Goal: Transaction & Acquisition: Purchase product/service

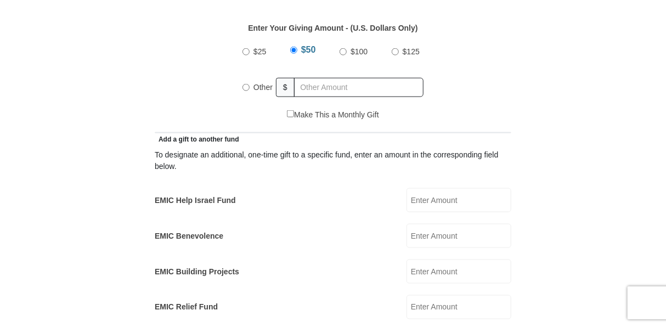
scroll to position [571, 0]
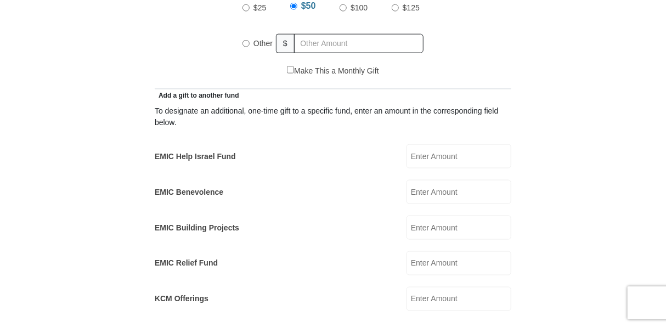
click at [442, 144] on input "EMIC Help Israel Fund" at bounding box center [459, 156] width 105 height 24
type input "1000"
click at [534, 168] on form "[GEOGRAPHIC_DATA][DEMOGRAPHIC_DATA] Online Giving Because of gifts like yours, …" at bounding box center [333, 284] width 626 height 1623
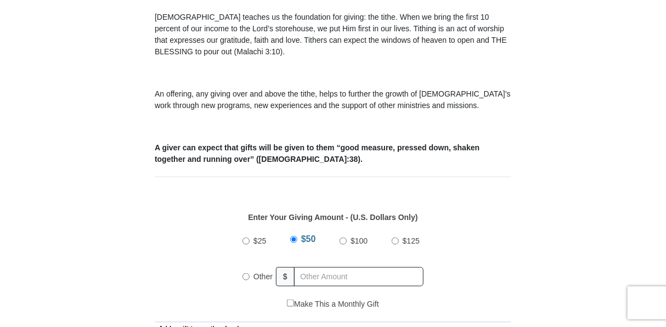
scroll to position [395, 0]
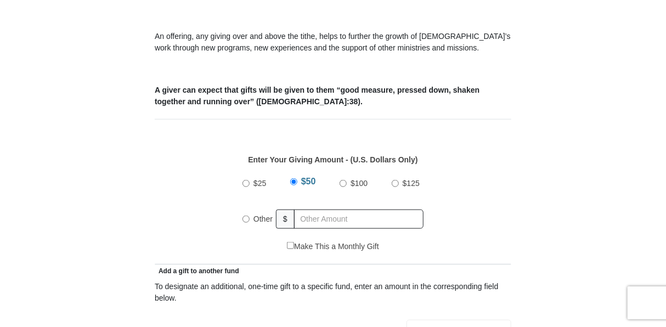
click at [342, 180] on input "$100" at bounding box center [343, 183] width 7 height 7
radio input "true"
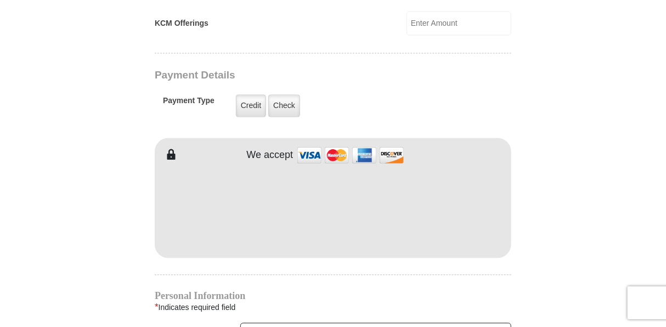
scroll to position [834, 0]
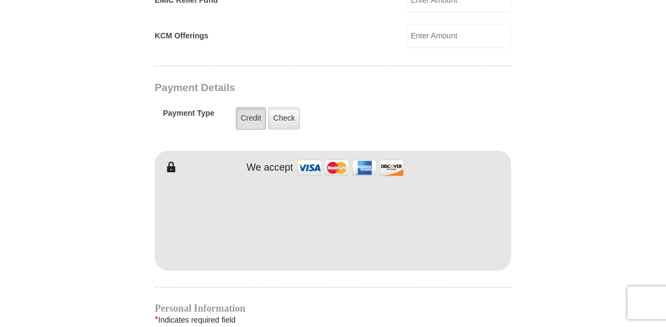
click at [249, 107] on label "Credit" at bounding box center [251, 118] width 30 height 22
click at [0, 0] on input "Credit" at bounding box center [0, 0] width 0 height 0
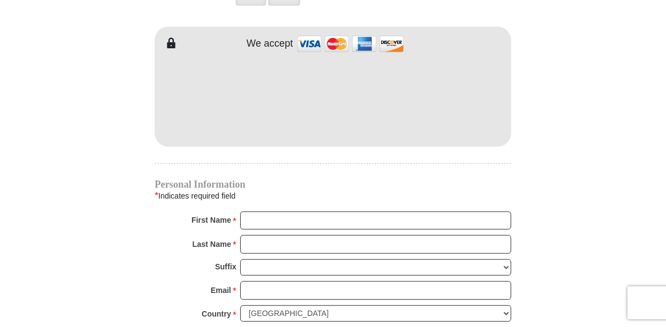
scroll to position [966, 0]
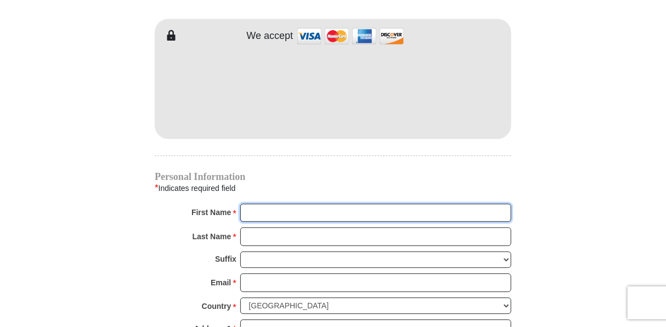
click at [268, 204] on input "First Name *" at bounding box center [375, 213] width 271 height 19
type input "[PERSON_NAME]"
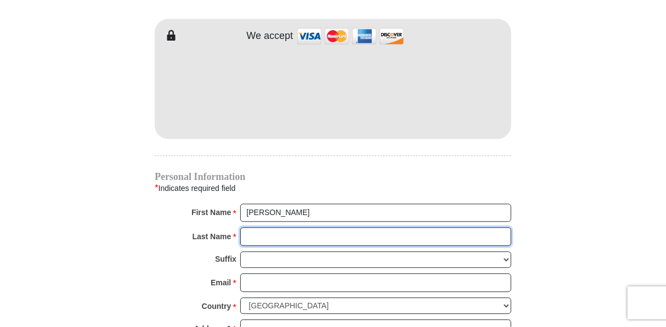
type input "[PERSON_NAME]"
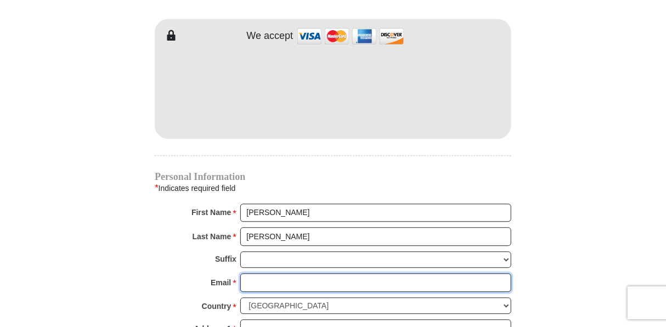
type input "[EMAIL_ADDRESS][DOMAIN_NAME]"
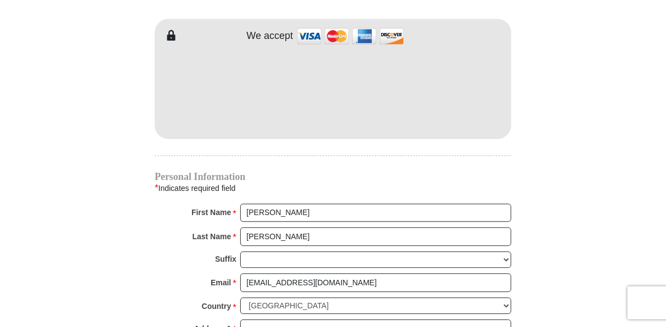
type input "[GEOGRAPHIC_DATA], [US_STATE]"
type input "Stockton"
select select "CA"
type input "2099516420"
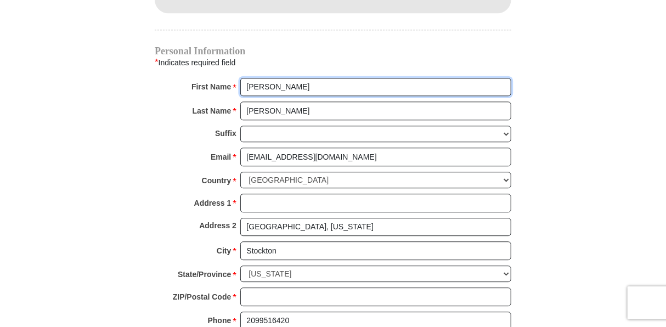
scroll to position [1098, 0]
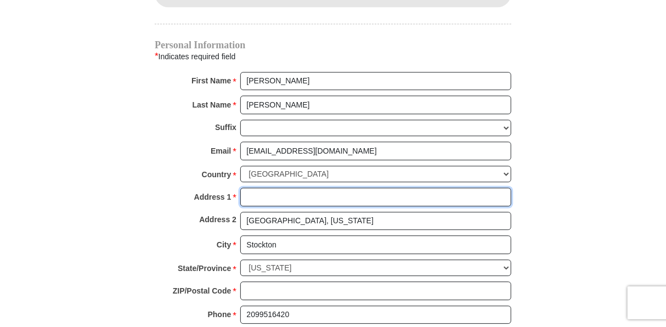
click at [255, 188] on input "Address 1 *" at bounding box center [375, 197] width 271 height 19
type input "[STREET_ADDRESS][PERSON_NAME]"
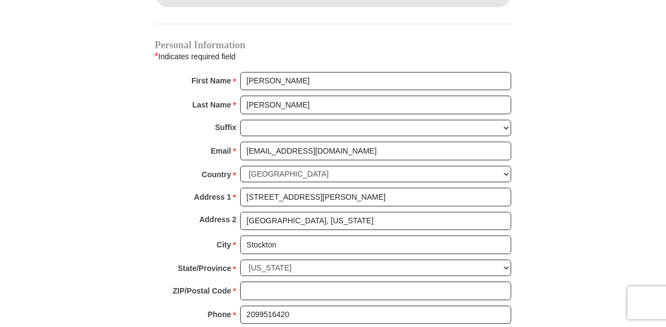
type input "1000.00"
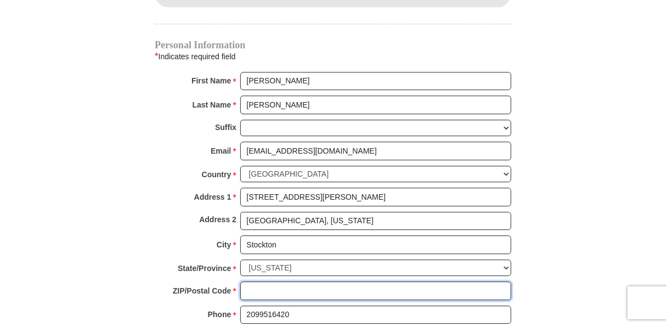
type input "95219"
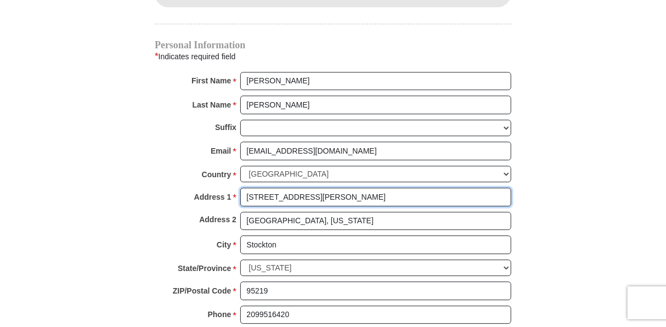
radio input "true"
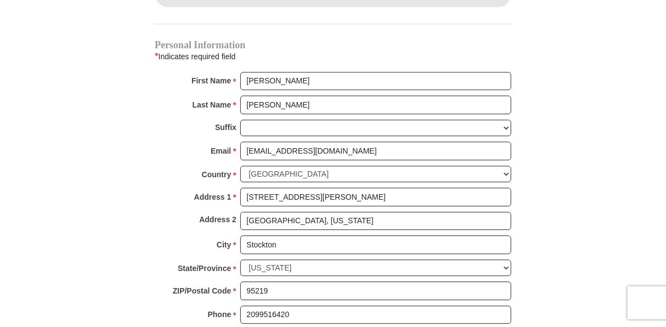
click at [168, 212] on div "Address 2 [GEOGRAPHIC_DATA], [US_STATE]" at bounding box center [333, 224] width 357 height 24
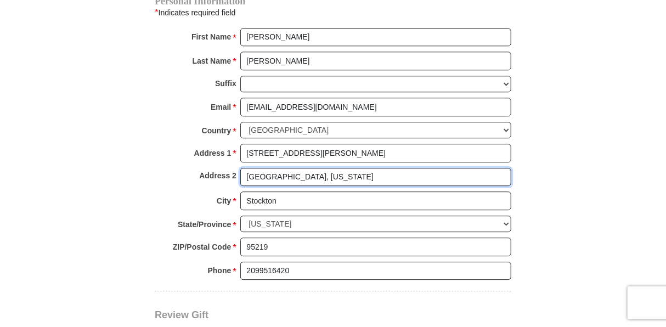
click at [318, 168] on input "[GEOGRAPHIC_DATA], [US_STATE]" at bounding box center [375, 177] width 271 height 19
type input "S"
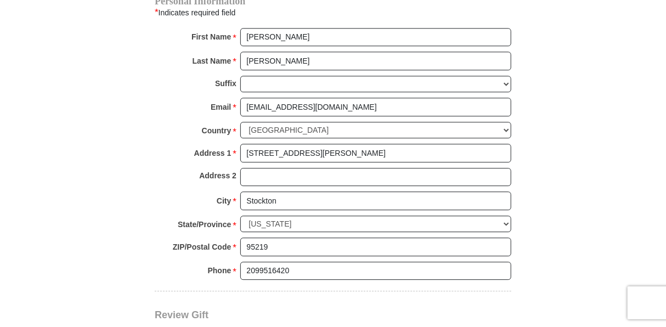
click at [161, 168] on div "Address 2" at bounding box center [333, 180] width 357 height 24
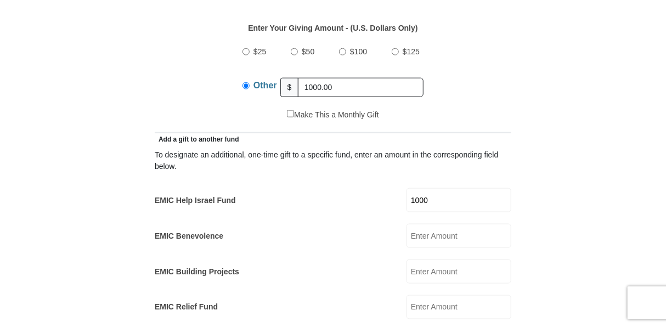
scroll to position [483, 0]
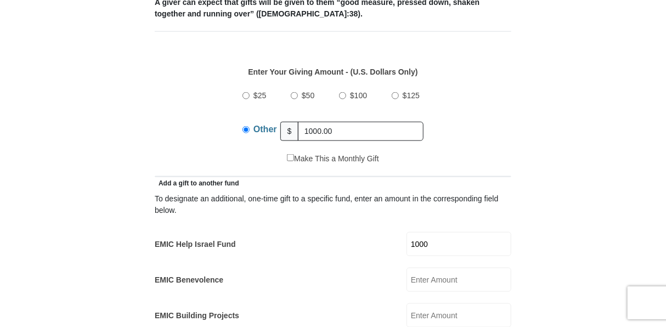
click at [345, 92] on input "$100" at bounding box center [342, 95] width 7 height 7
radio input "true"
click at [192, 117] on div "$25 $50 $100 $125 Other $" at bounding box center [333, 117] width 345 height 71
click at [412, 232] on input "1000" at bounding box center [459, 244] width 105 height 24
type input "$1"
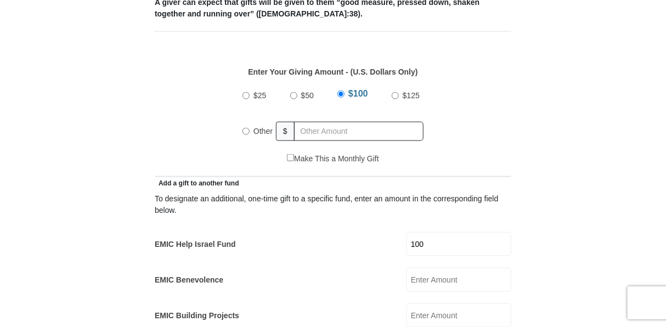
type input "1000"
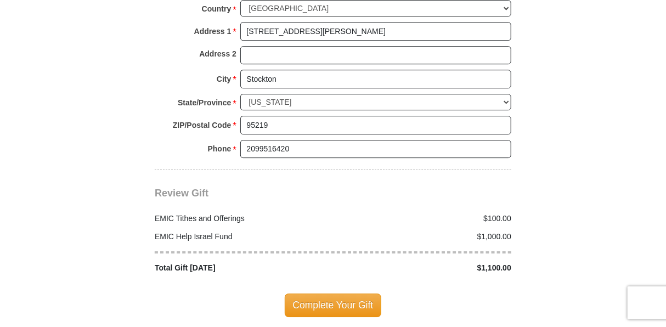
scroll to position [1273, 0]
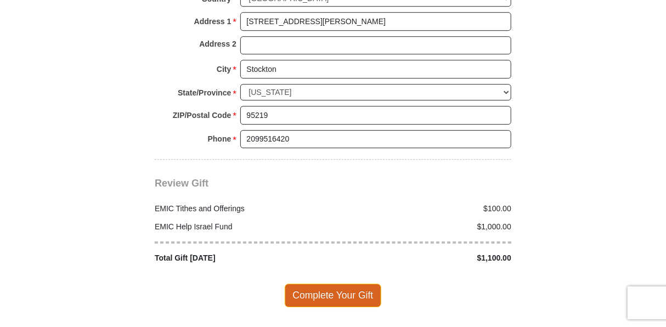
click at [327, 284] on span "Complete Your Gift" at bounding box center [333, 295] width 97 height 23
